Goal: Check status

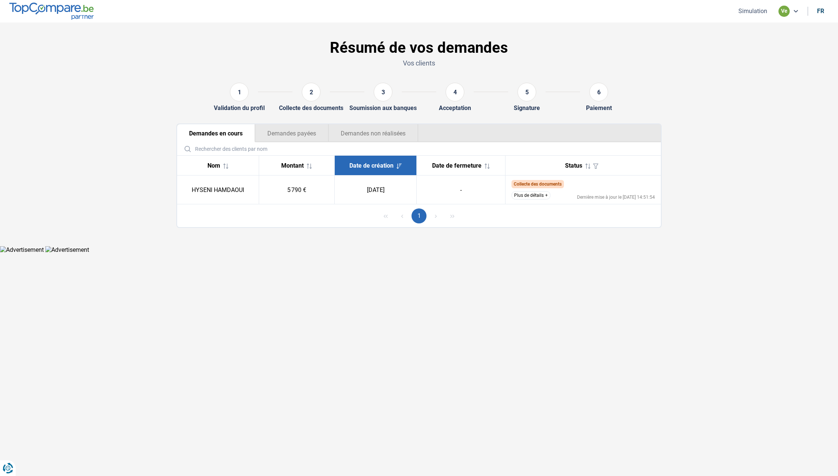
click at [540, 197] on button "Plus de détails" at bounding box center [531, 195] width 39 height 8
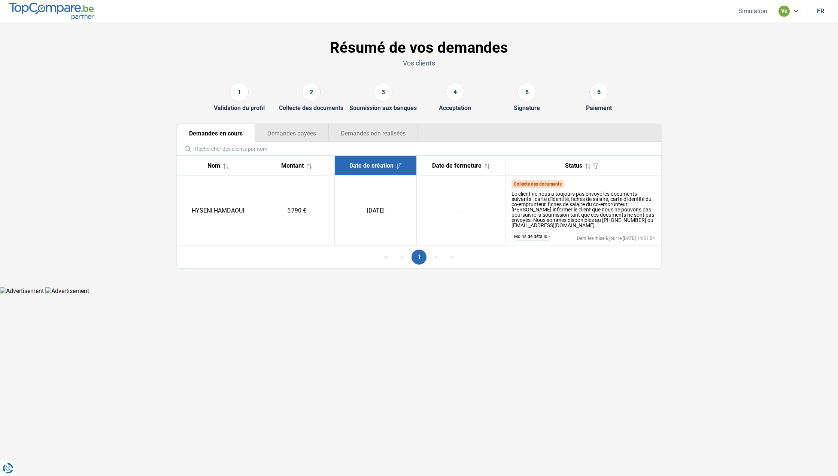
click at [529, 239] on button "Moins de détails" at bounding box center [532, 237] width 41 height 8
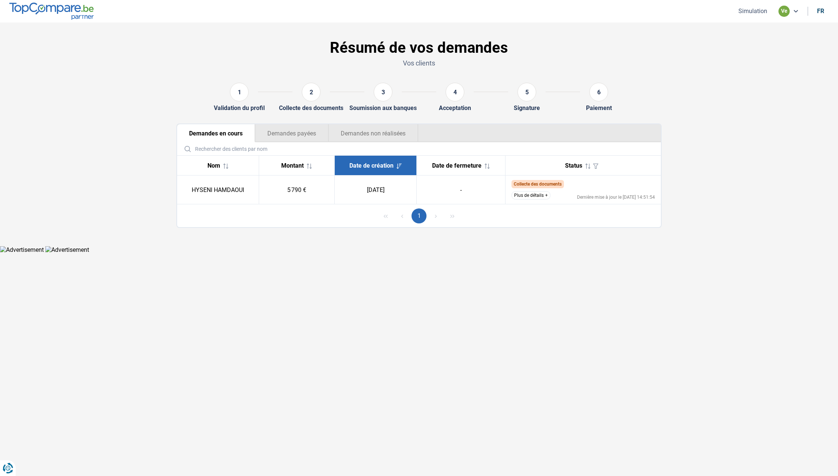
click at [312, 131] on button "Demandes payées" at bounding box center [291, 133] width 73 height 18
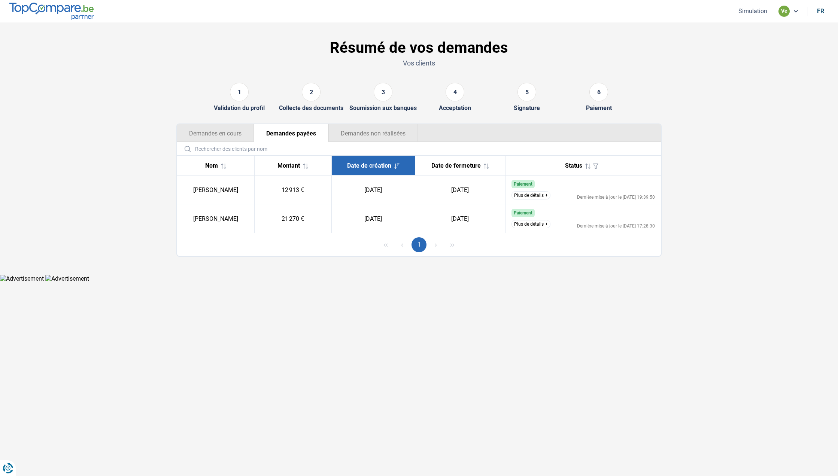
click at [367, 135] on button "Demandes non réalisées" at bounding box center [373, 133] width 90 height 18
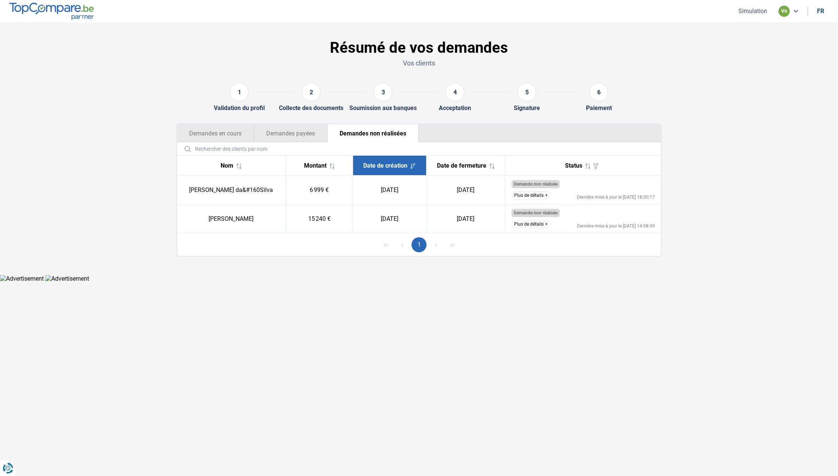
click at [242, 134] on button "Demandes en cours" at bounding box center [215, 133] width 77 height 18
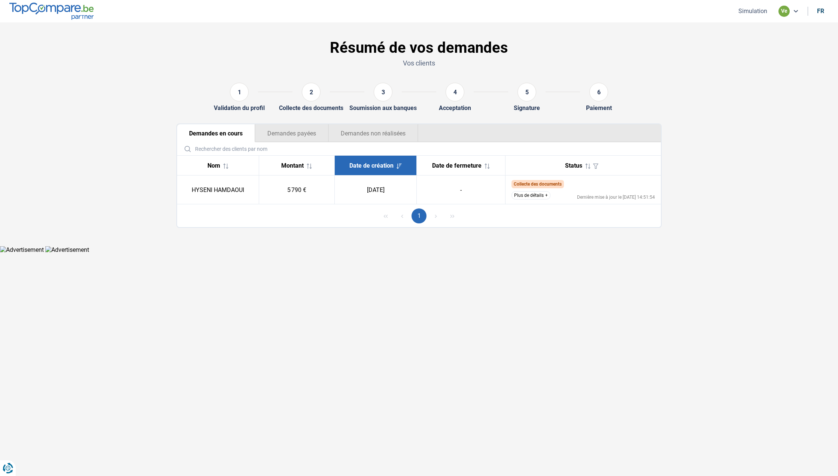
click at [529, 198] on button "Plus de détails" at bounding box center [531, 195] width 39 height 8
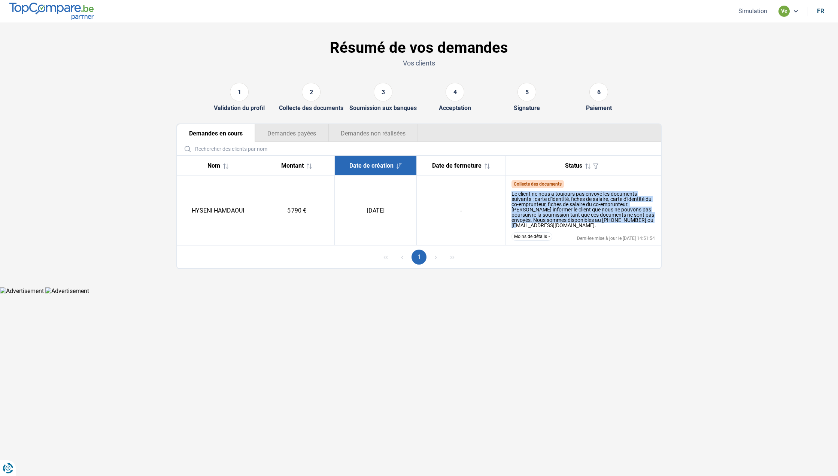
drag, startPoint x: 521, startPoint y: 196, endPoint x: 539, endPoint y: 225, distance: 33.8
click at [539, 225] on td "Collecte des documents Le client ne nous a toujours pas envoyé les documents su…" at bounding box center [583, 211] width 156 height 70
click at [437, 235] on td "-" at bounding box center [461, 211] width 89 height 70
click at [435, 236] on td "-" at bounding box center [461, 211] width 89 height 70
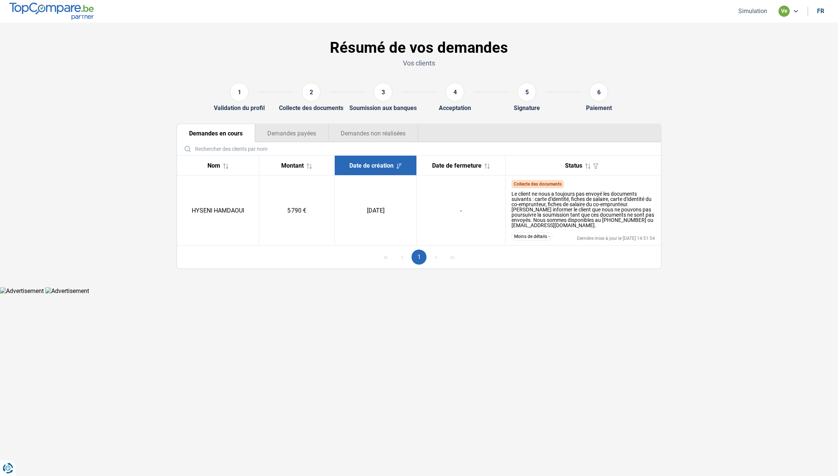
click at [433, 235] on td "-" at bounding box center [461, 211] width 89 height 70
click at [433, 236] on td "-" at bounding box center [461, 211] width 89 height 70
